Goal: Information Seeking & Learning: Learn about a topic

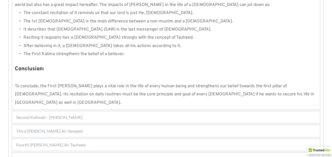
scroll to position [536, 0]
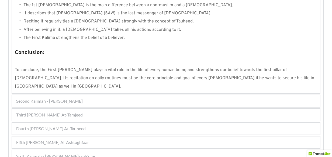
click at [86, 136] on div "Fifth [PERSON_NAME] Al-Ashtaghfaar" at bounding box center [166, 142] width 308 height 12
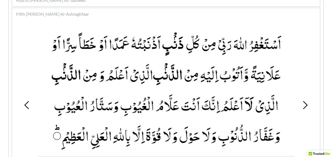
scroll to position [178, 0]
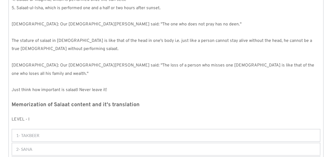
scroll to position [242, 0]
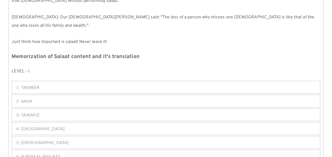
click at [37, 95] on div "2- SANA" at bounding box center [166, 101] width 308 height 12
click at [53, 95] on div "2- SANA" at bounding box center [166, 101] width 308 height 12
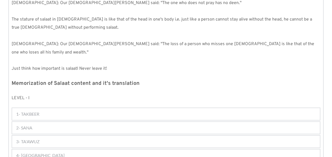
scroll to position [269, 0]
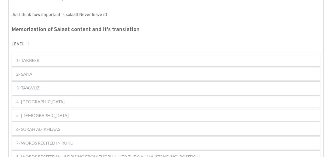
click at [33, 84] on div "3- TA'AWUZ" at bounding box center [166, 88] width 308 height 12
click at [35, 68] on div "2- SANA" at bounding box center [166, 74] width 308 height 12
